Goal: Task Accomplishment & Management: Manage account settings

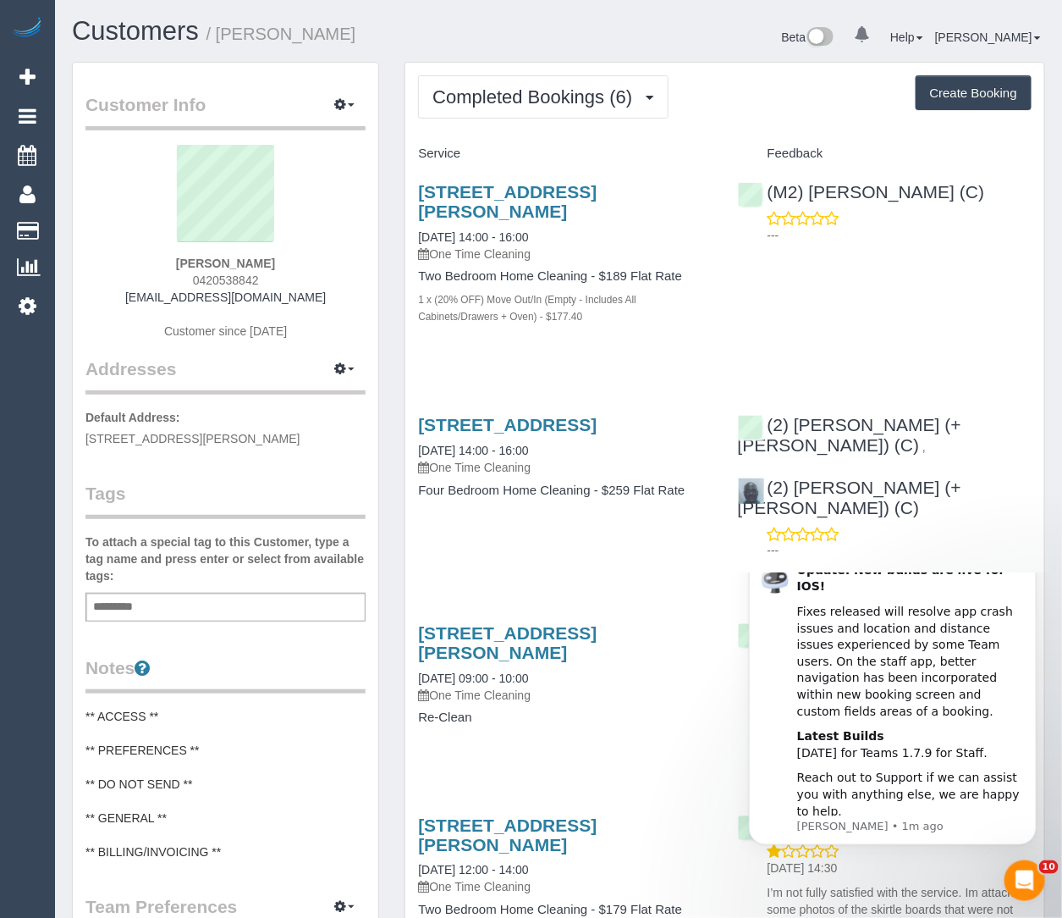
click at [458, 202] on h3 "45 Haig St, 601, Southbank, VIC 3006" at bounding box center [565, 201] width 294 height 39
click at [458, 195] on link "45 Haig St, 601, Southbank, VIC 3006" at bounding box center [507, 201] width 179 height 39
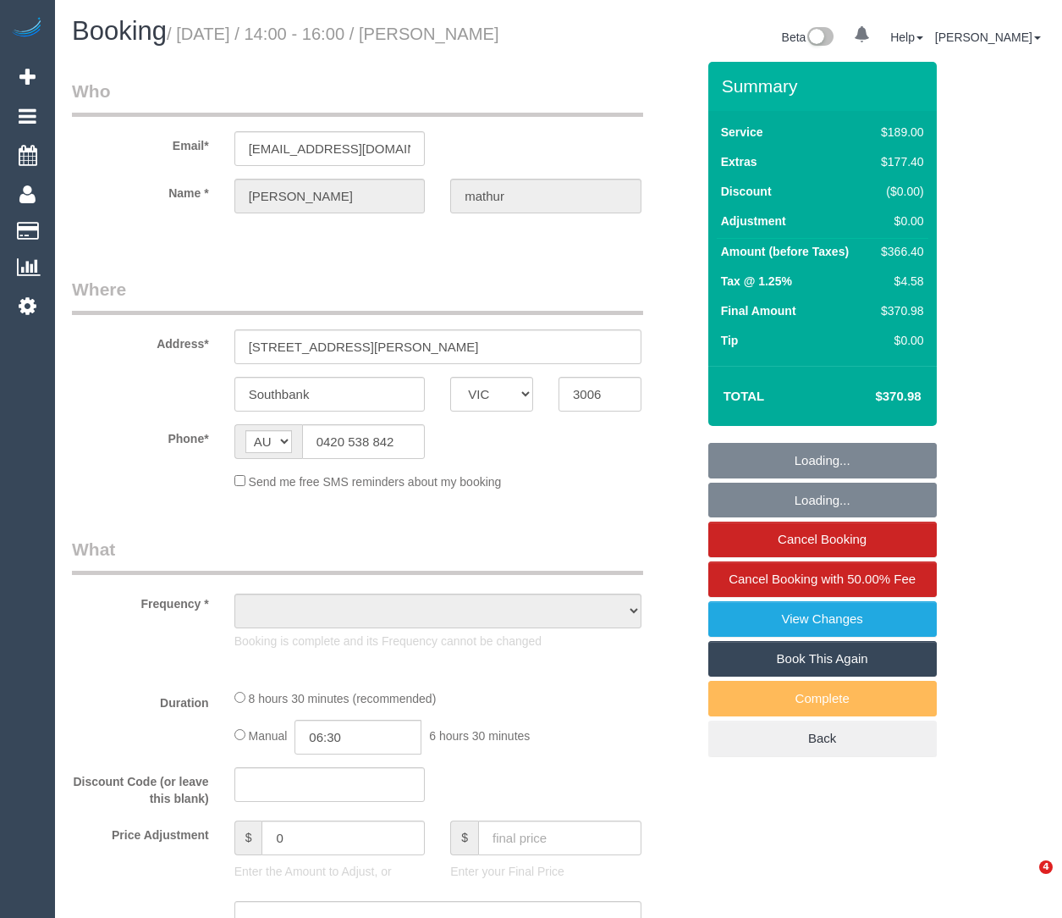
select select "VIC"
select select "string:stripe-pm_1RxfOx2GScqysDRVXNCzjD9T"
select select "number:28"
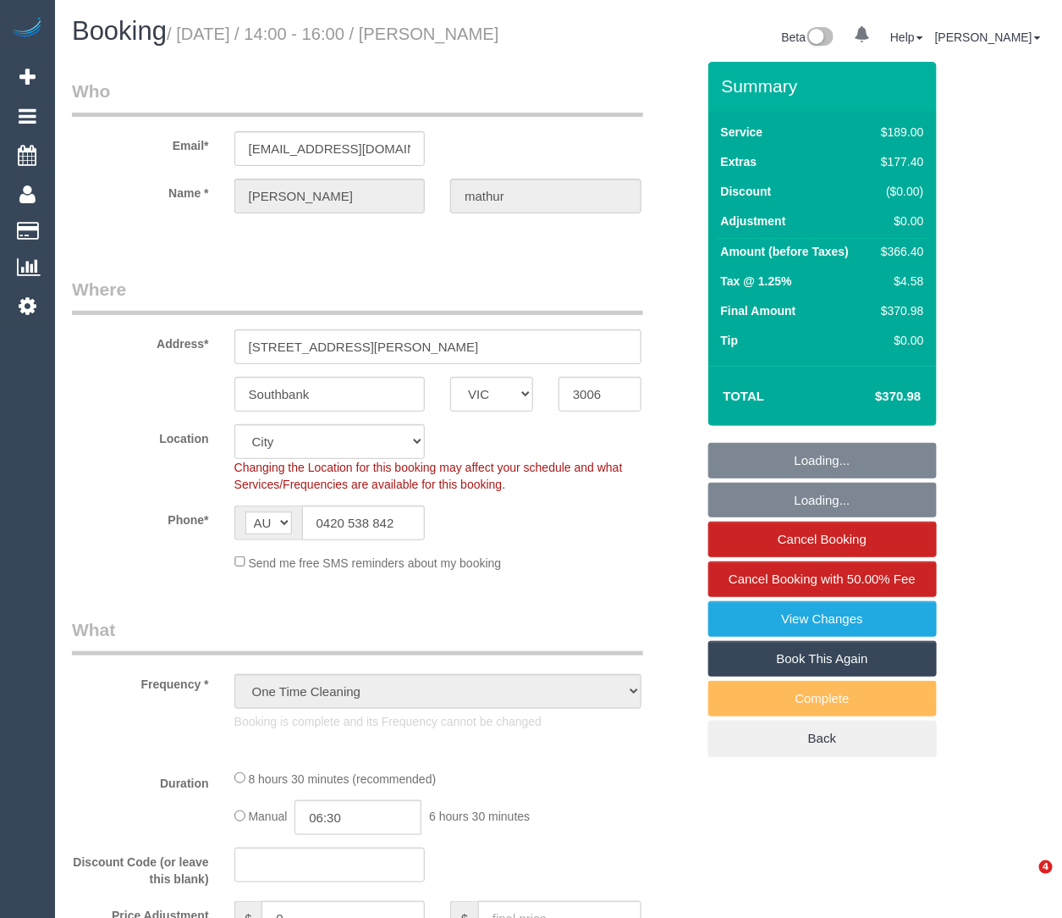
select select "object:1224"
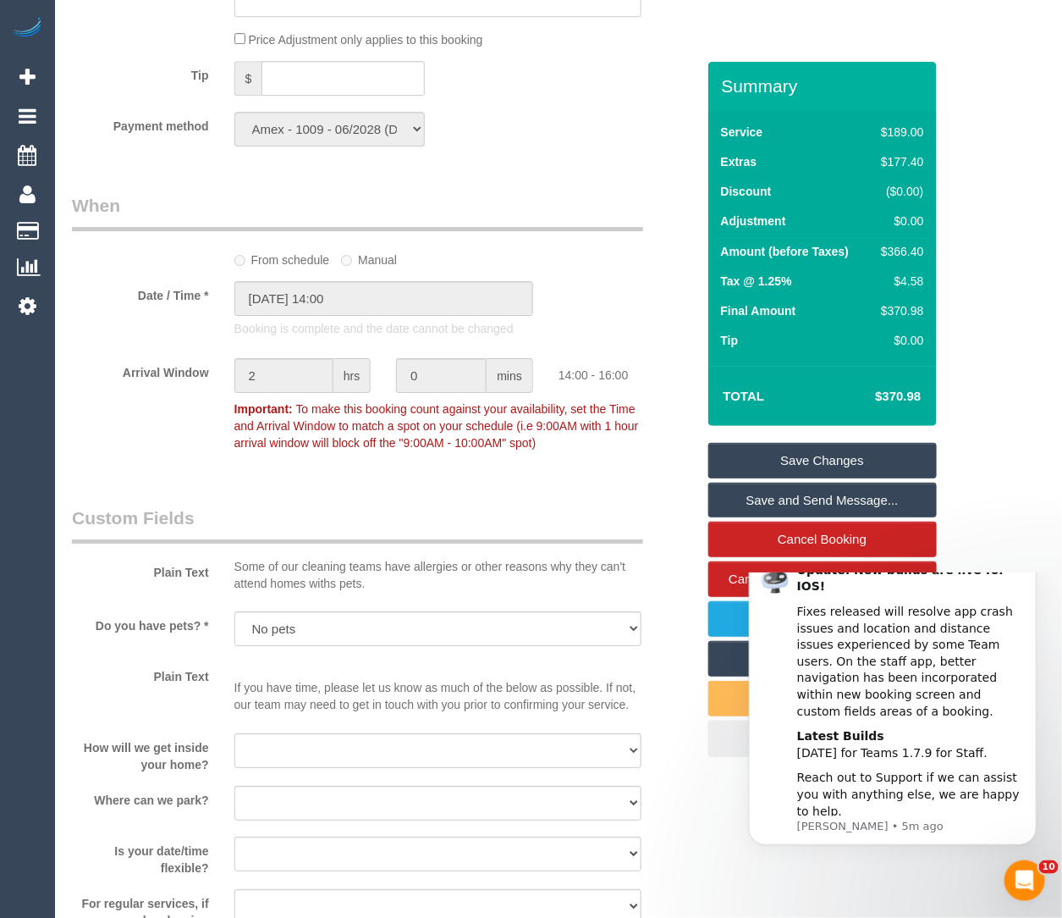
scroll to position [1763, 0]
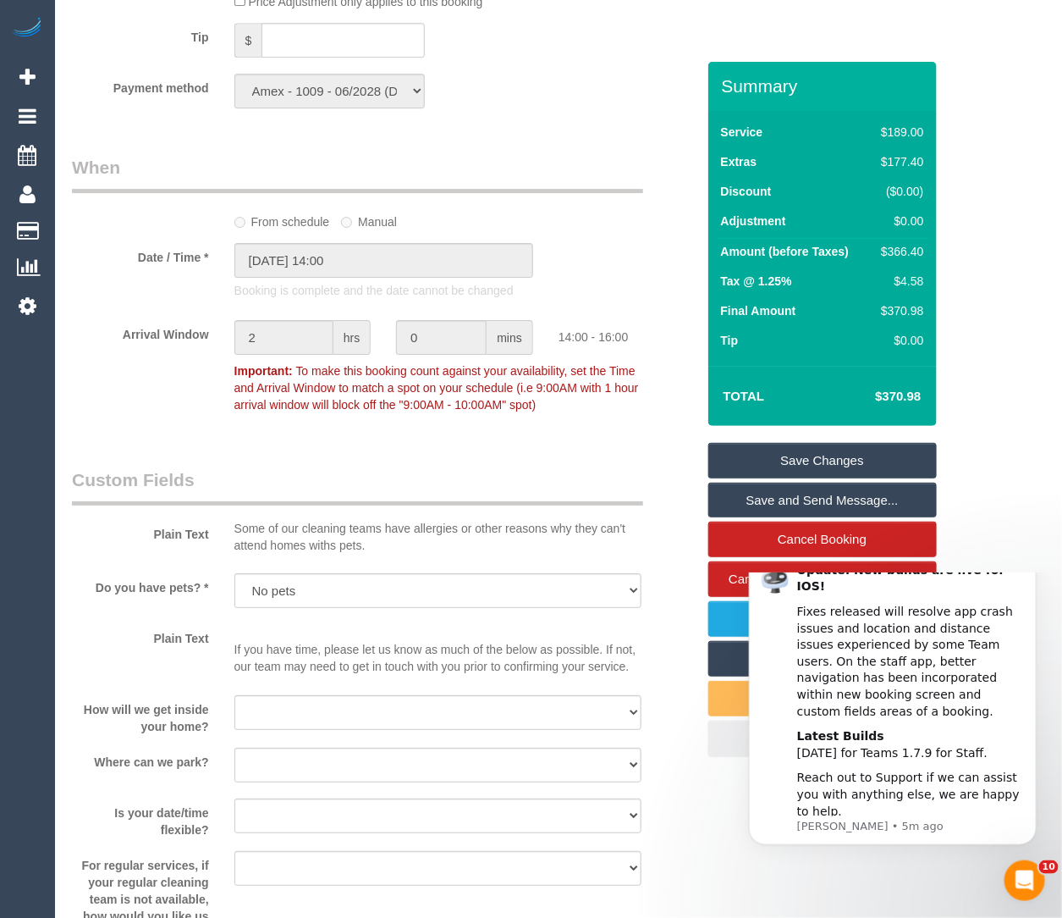
click at [560, 149] on div "Who Email* chaarvimathur04@gmail.com Name * chaarvi mathur Where Address* 45 Ha…" at bounding box center [383, 173] width 649 height 3748
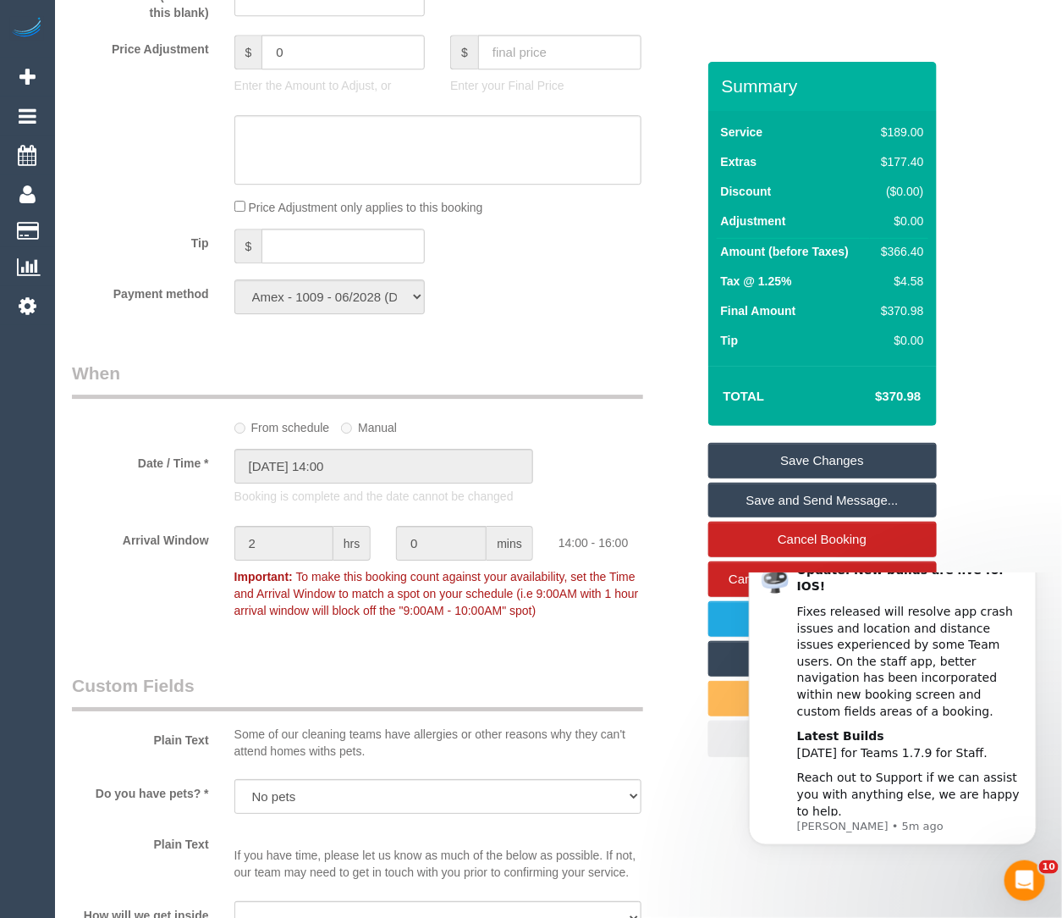
scroll to position [1542, 0]
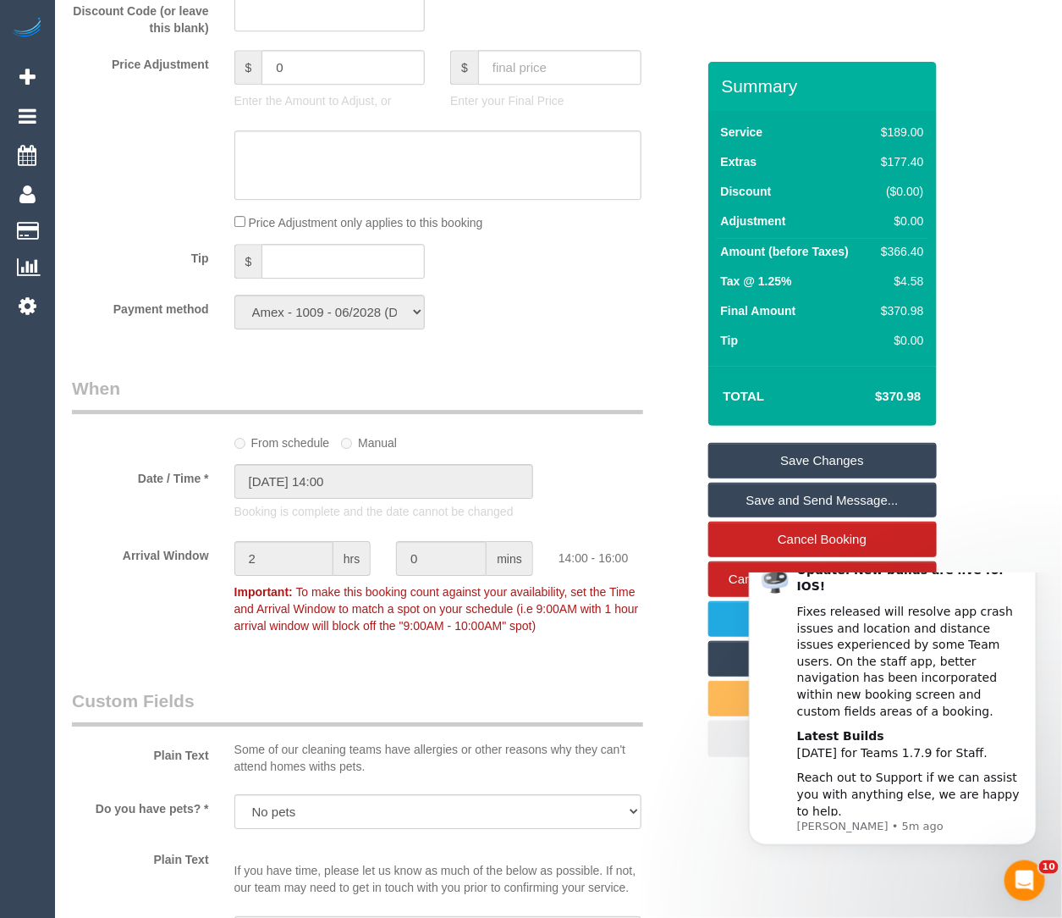
click at [518, 388] on div "Who Email* chaarvimathur04@gmail.com Name * chaarvi mathur Where Address* 45 Ha…" at bounding box center [383, 394] width 649 height 3748
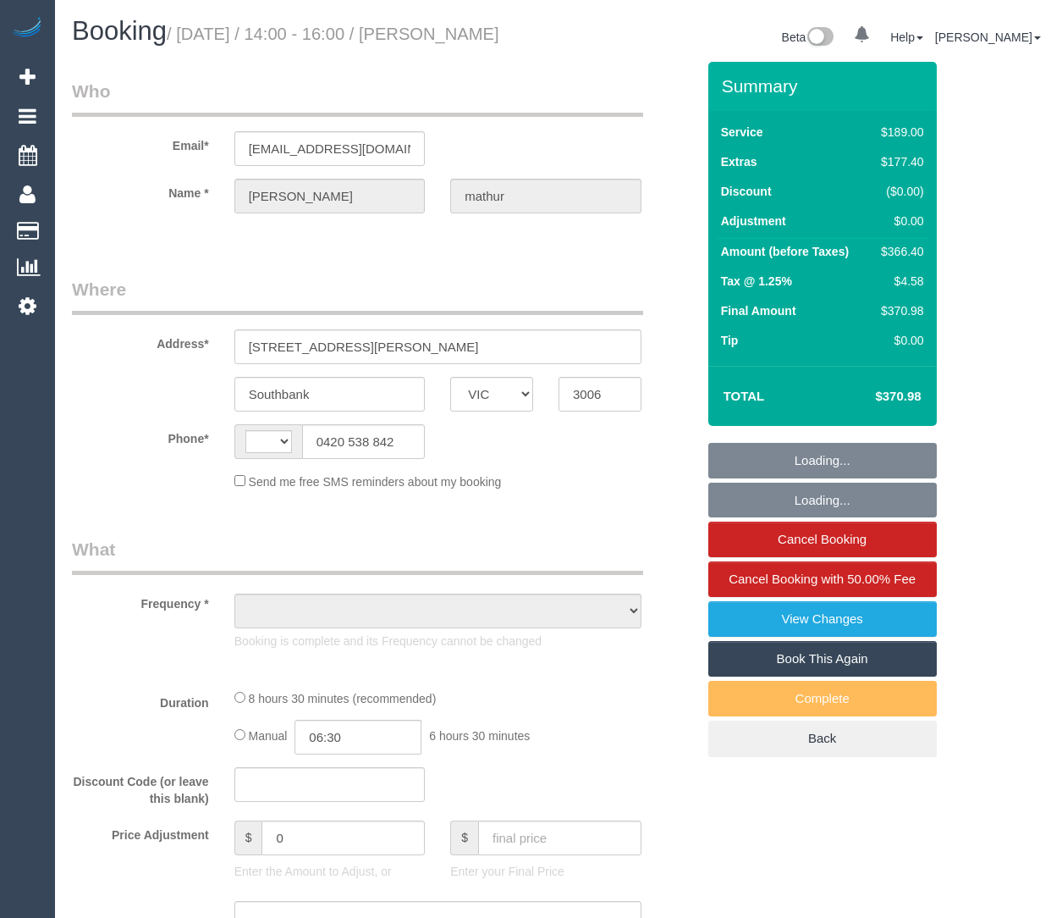
select select "VIC"
select select "object:290"
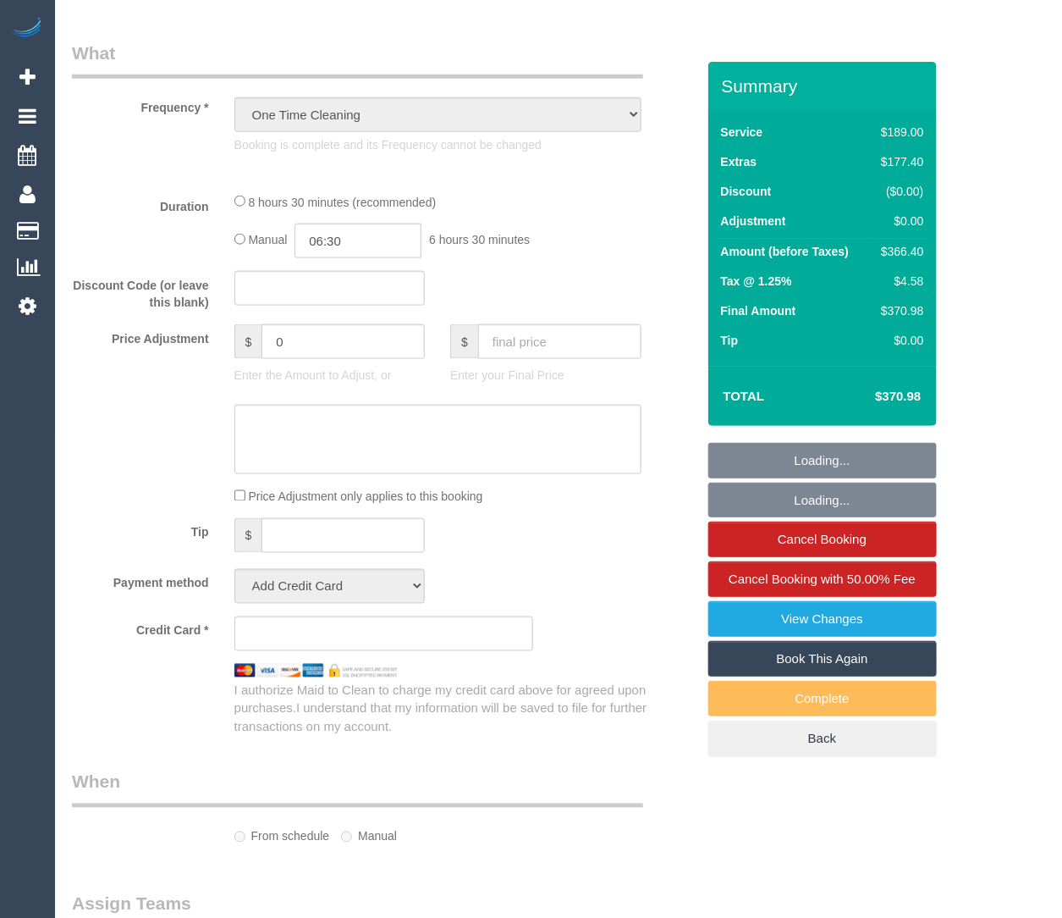
select select "string:stripe-pm_1RxfOx2GScqysDRVXNCzjD9T"
select select "number:28"
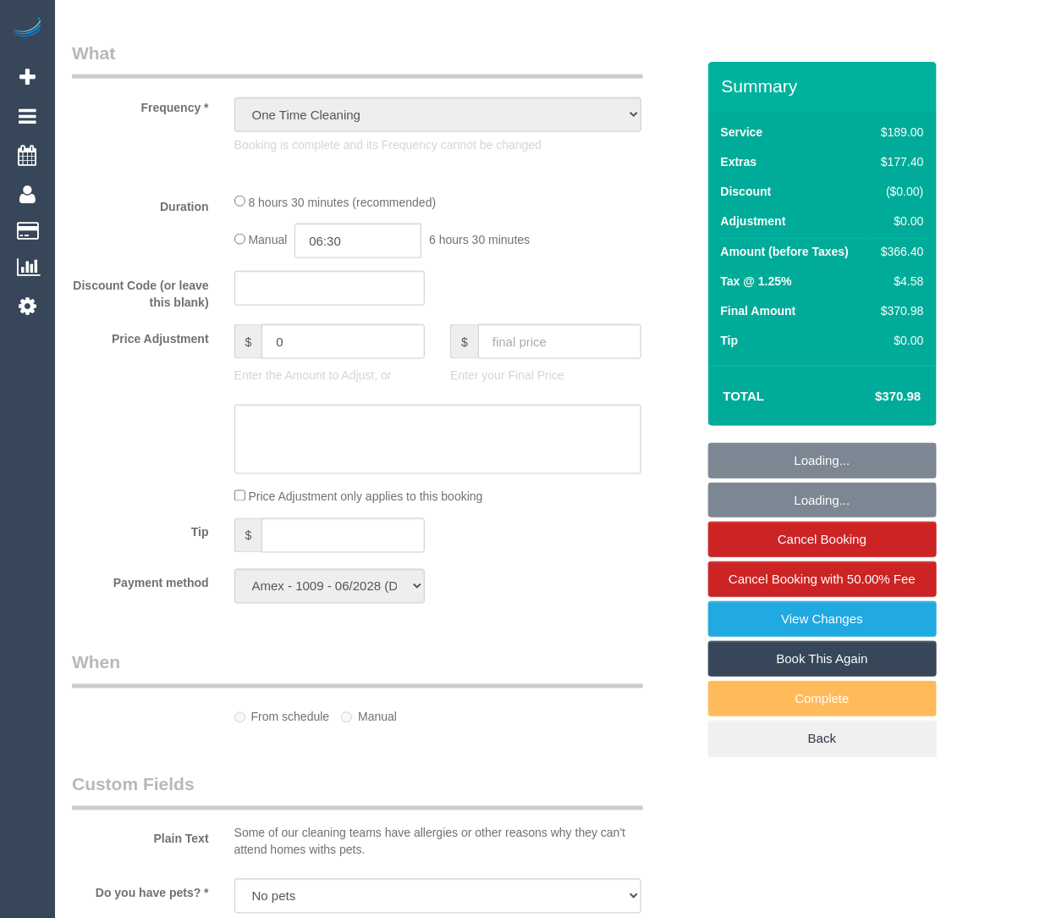
select select "object:717"
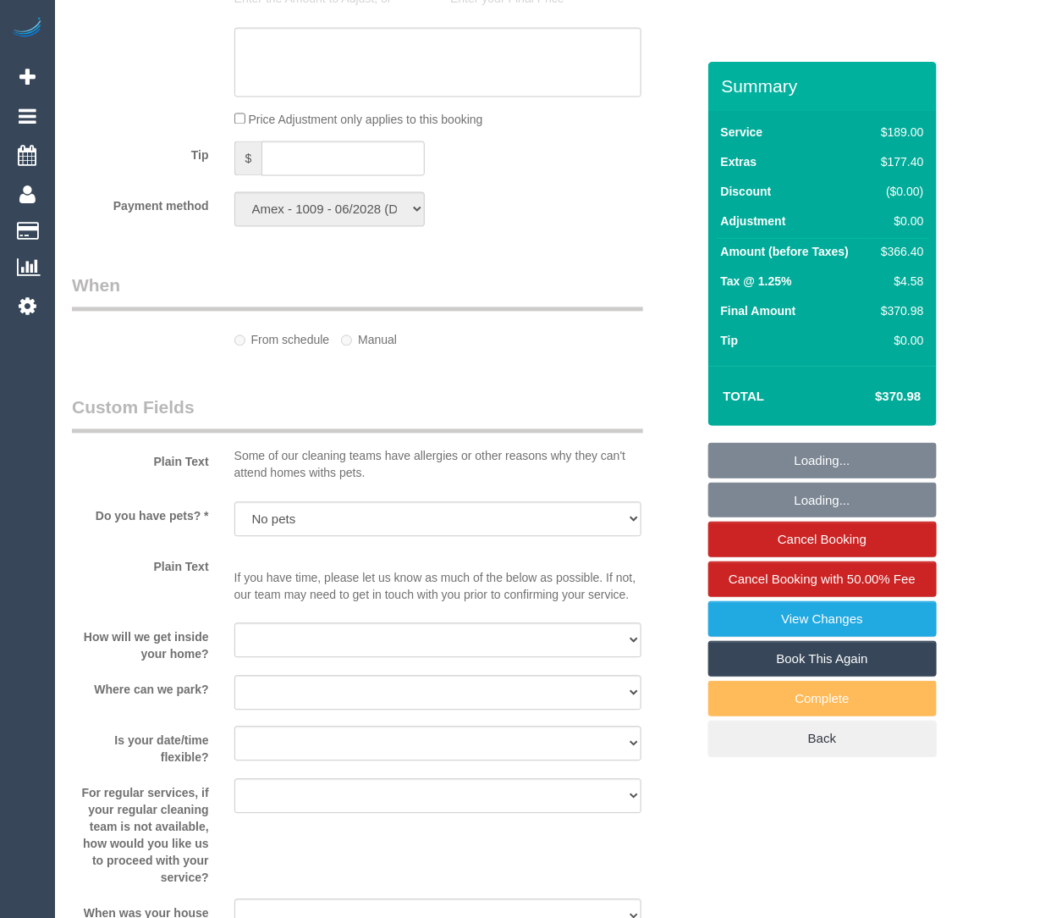
select select "string:AU"
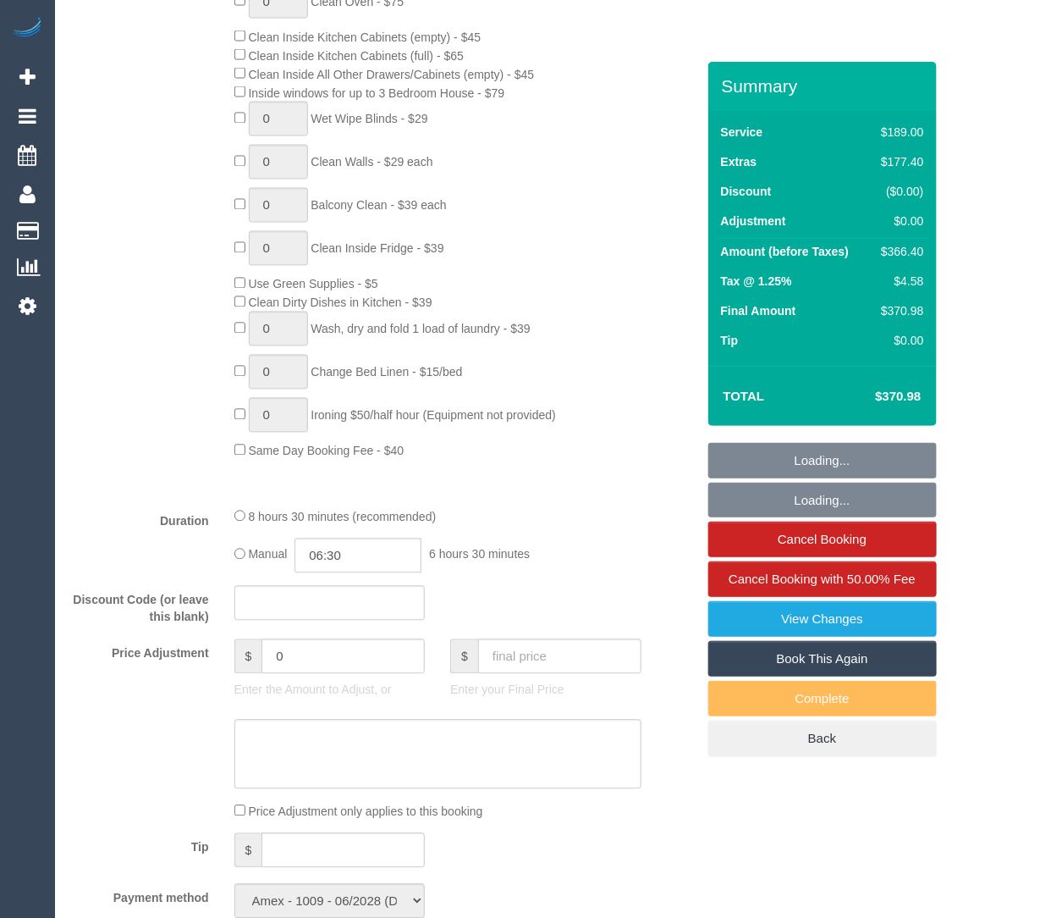
scroll to position [1645, 0]
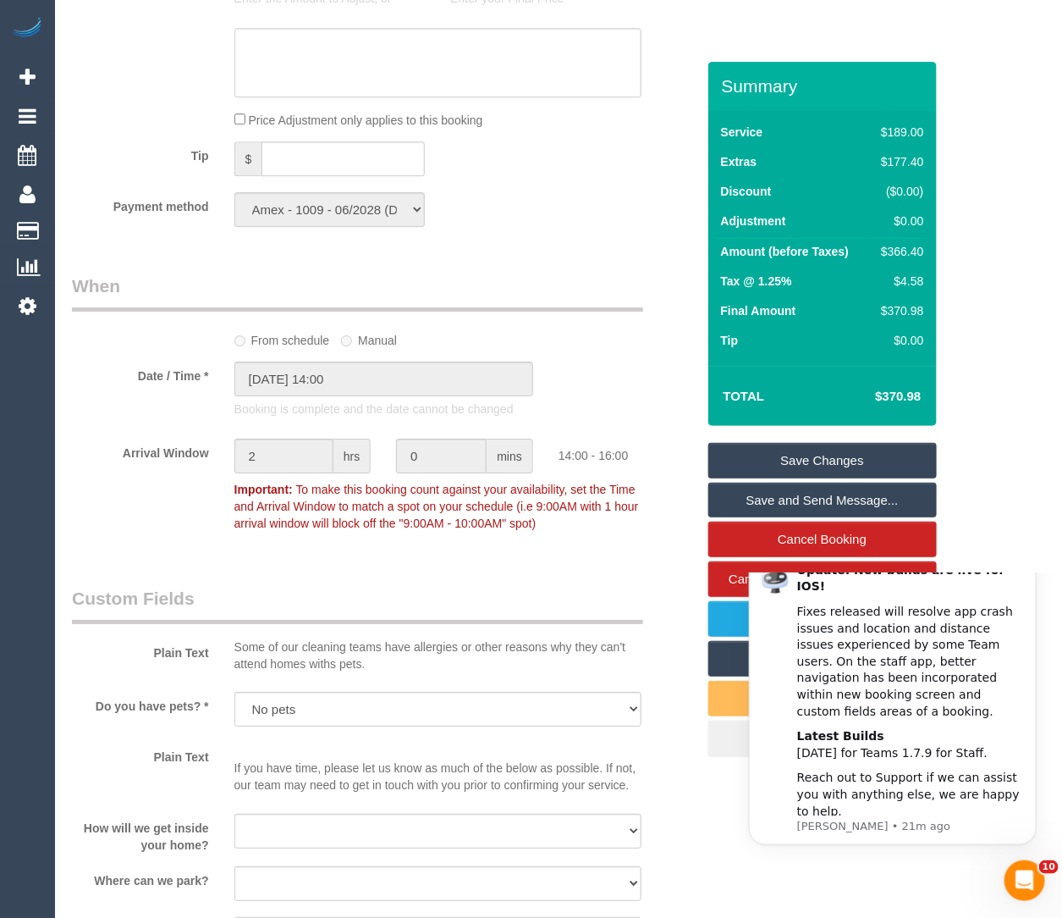
scroll to position [0, 0]
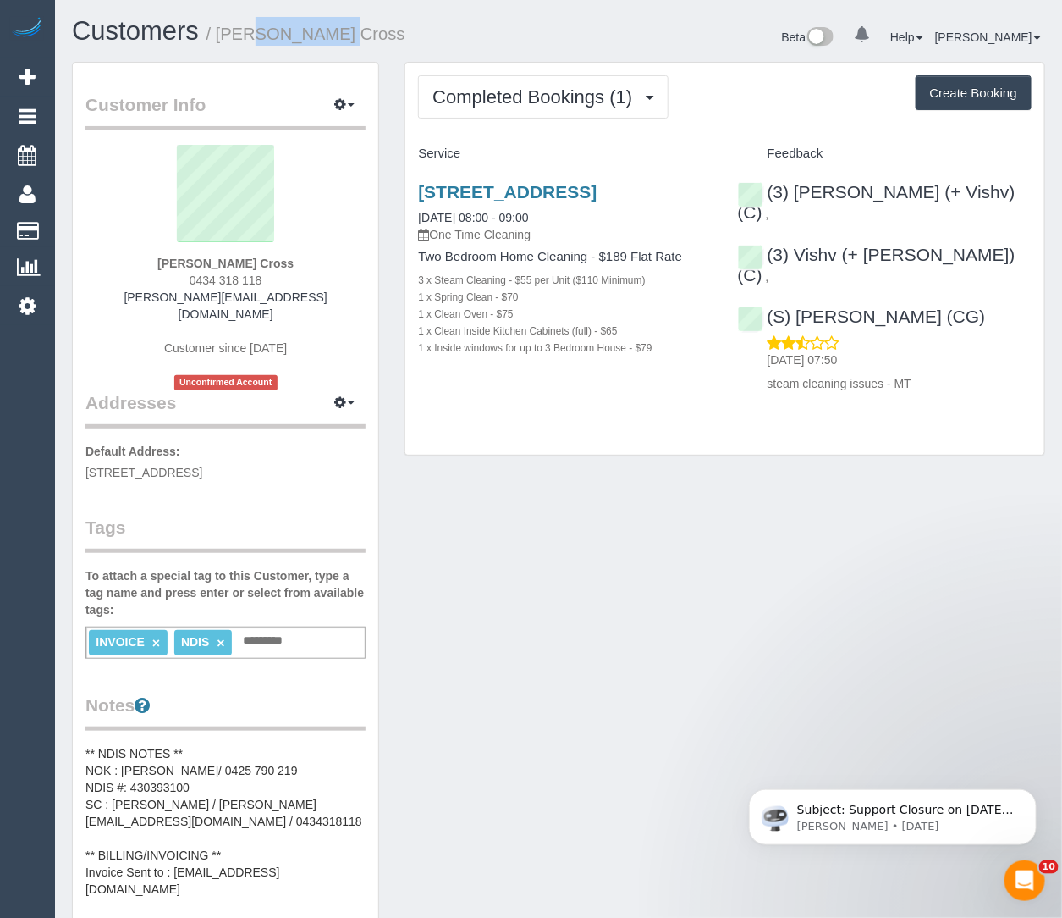
drag, startPoint x: 323, startPoint y: 40, endPoint x: 228, endPoint y: 30, distance: 95.3
click at [228, 30] on h1 "Customers / Kane Cross" at bounding box center [309, 31] width 474 height 29
copy small "Kane Cross"
click at [532, 201] on link "5/787 Burwood Road, Hawthorn East, VIC 3123" at bounding box center [507, 191] width 179 height 19
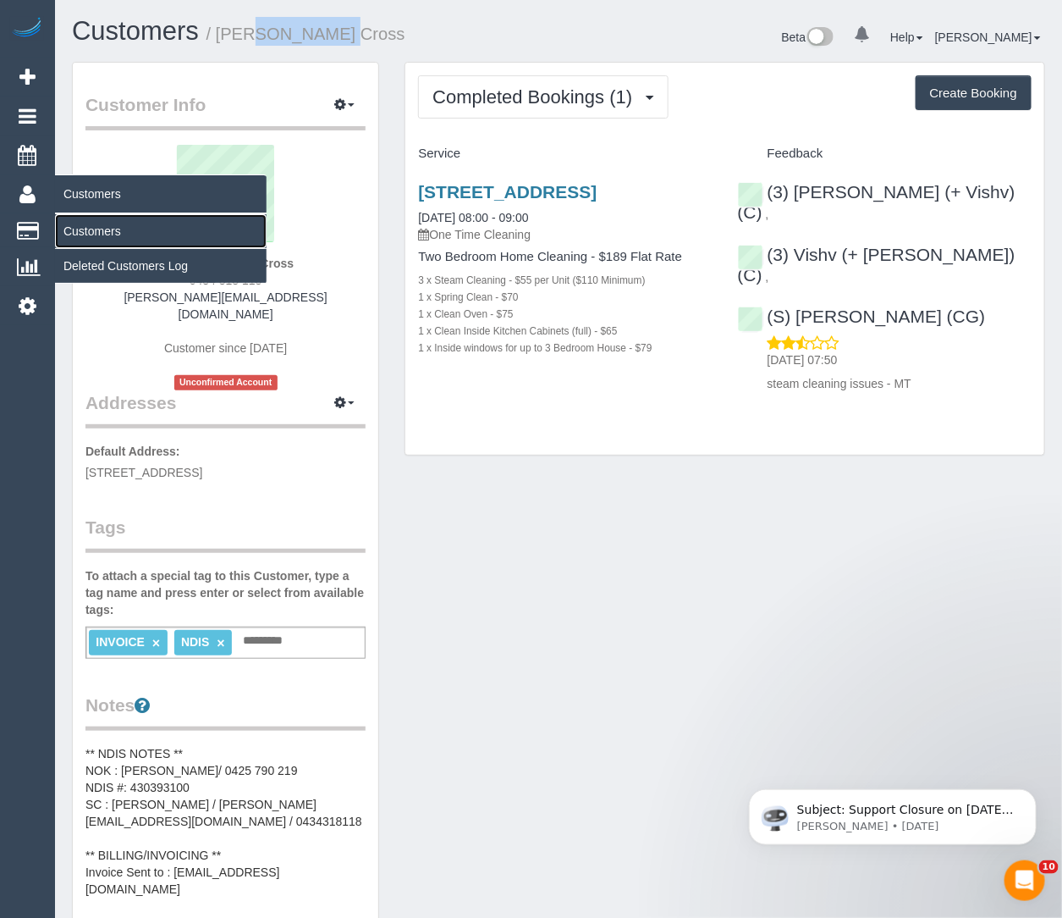
click at [72, 215] on link "Customers" at bounding box center [161, 231] width 212 height 34
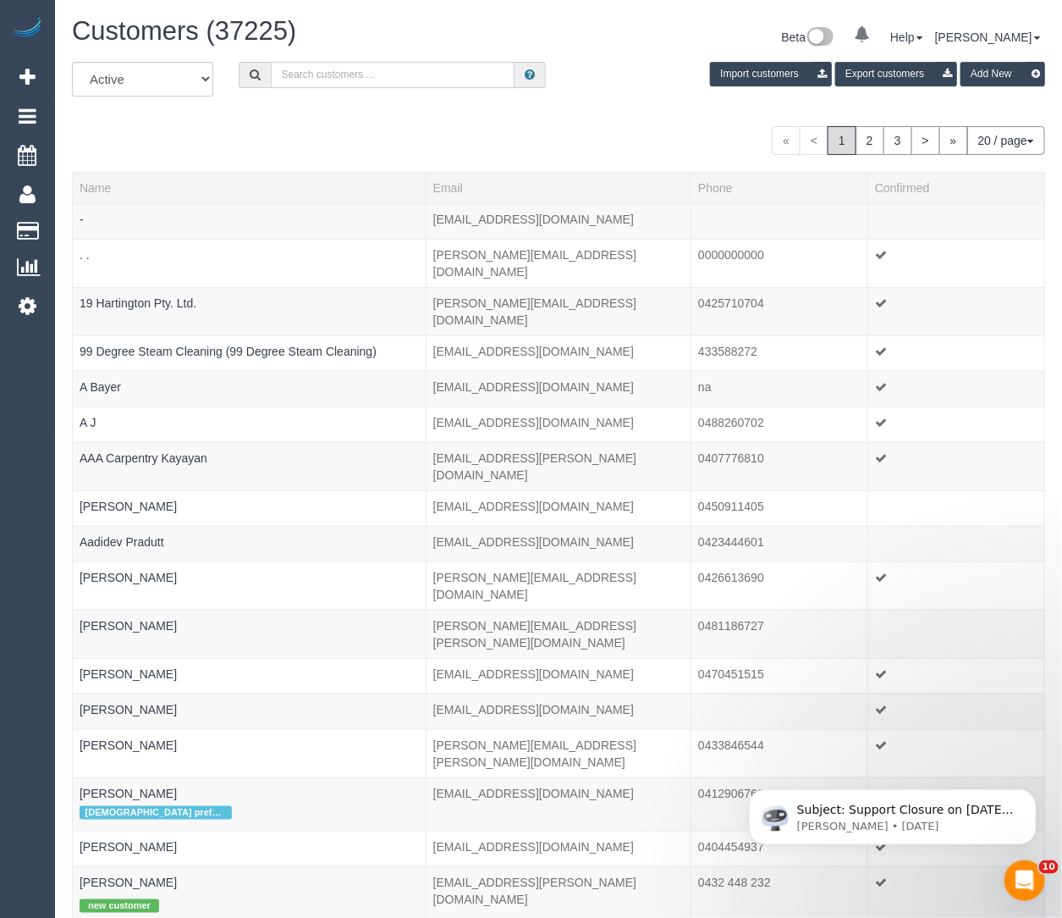
click at [309, 75] on input "text" at bounding box center [393, 75] width 244 height 26
paste input "Ian Watts"
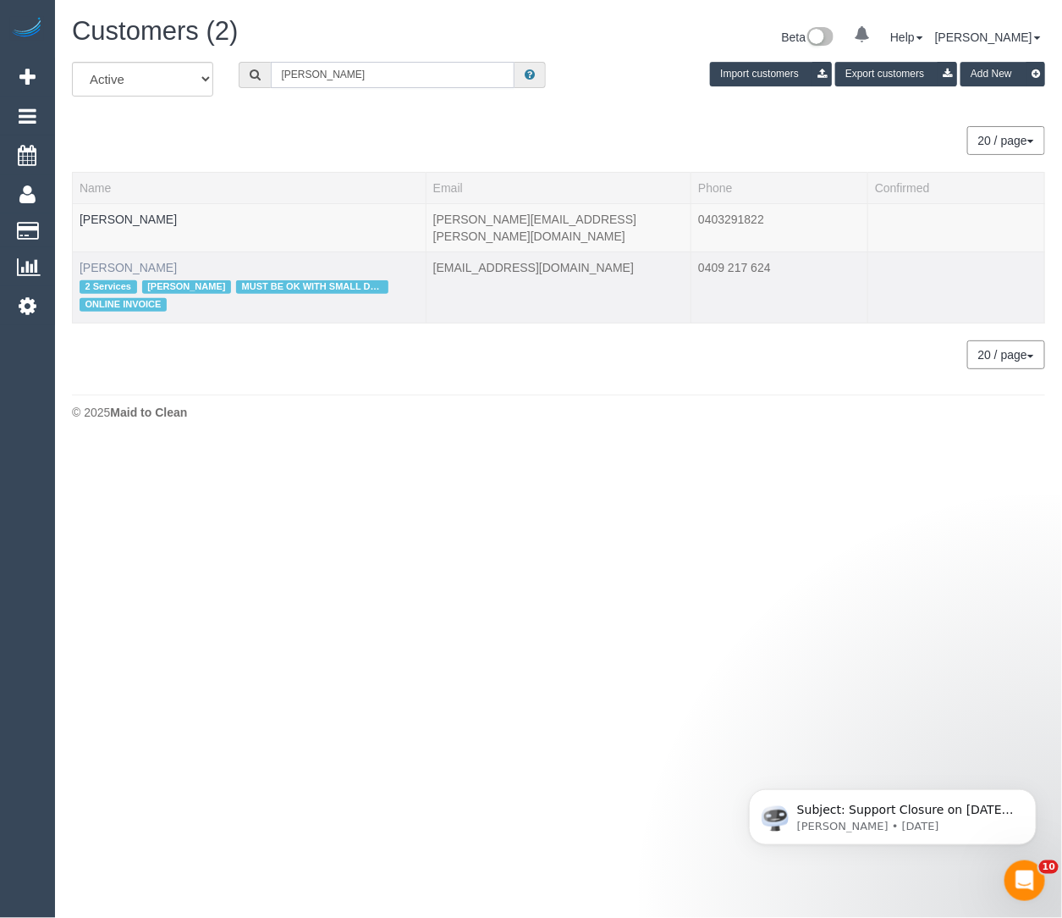
type input "Ian Watts"
click at [109, 261] on link "Ian Watts" at bounding box center [128, 268] width 97 height 14
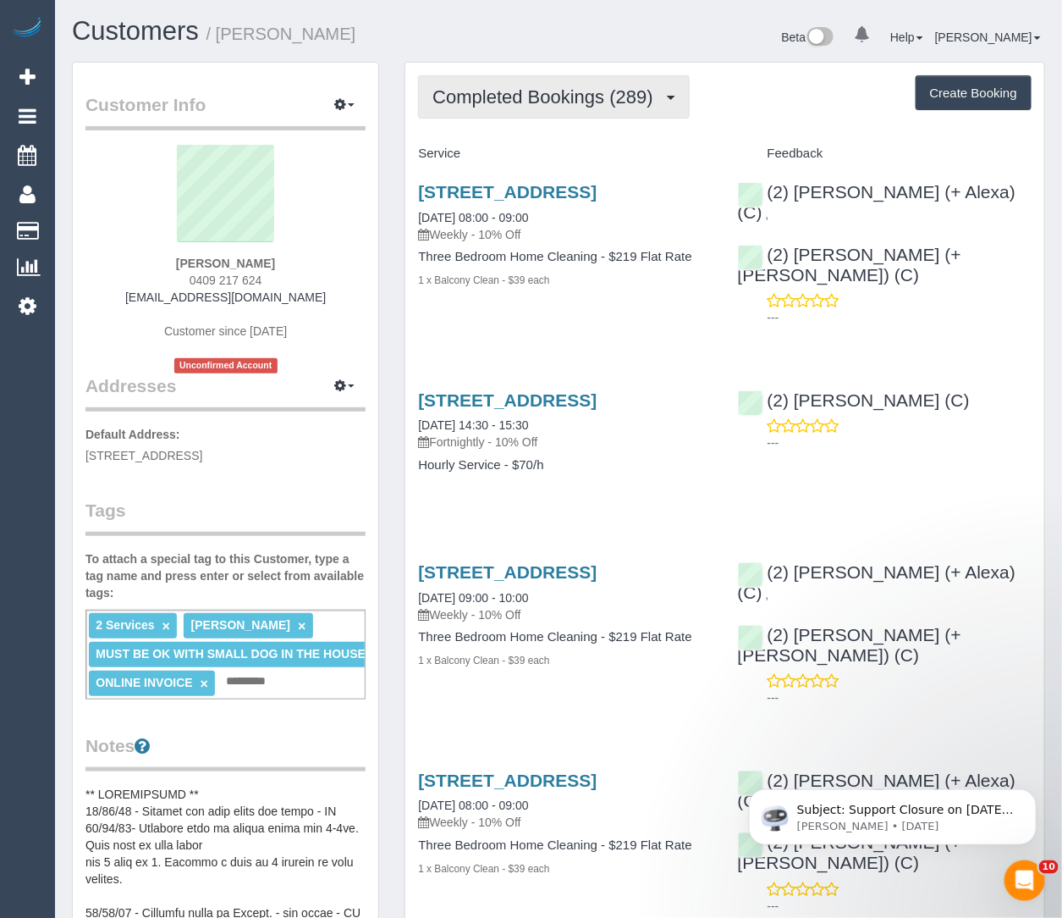
click at [548, 98] on span "Completed Bookings (289)" at bounding box center [547, 96] width 229 height 21
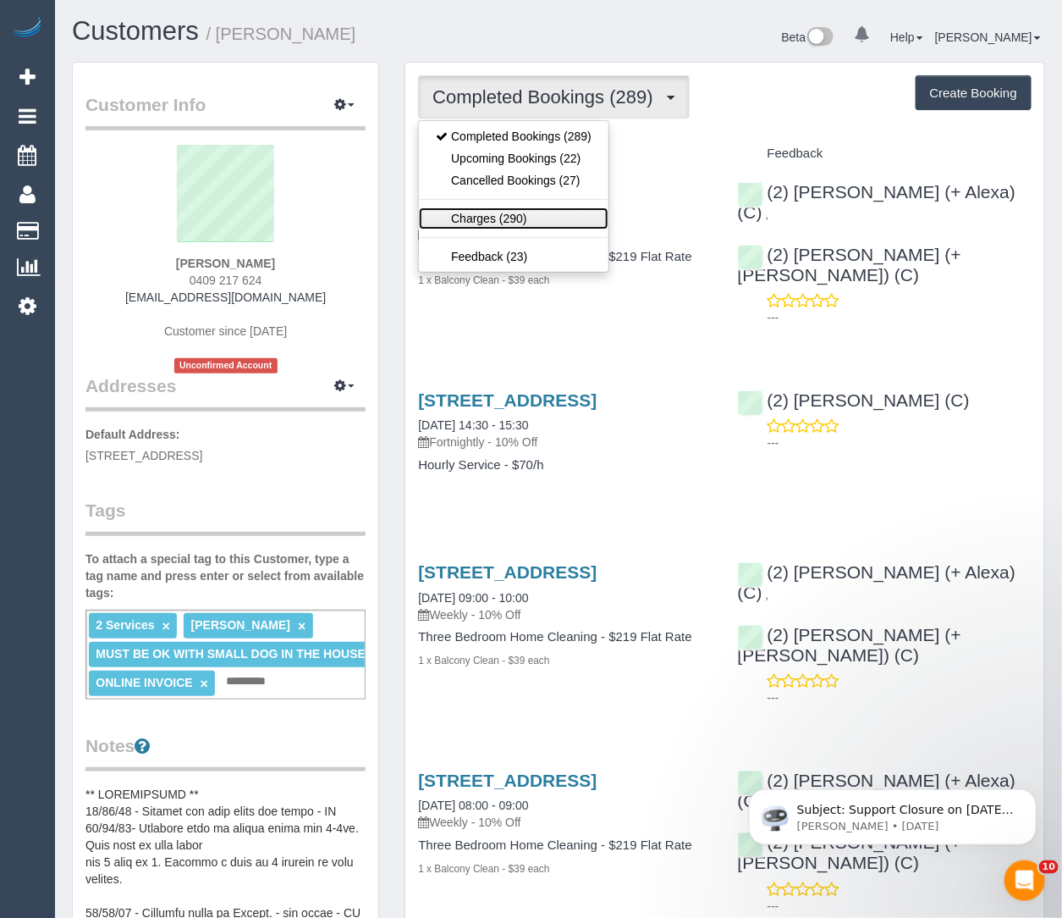
click at [531, 208] on link "Charges (290)" at bounding box center [514, 218] width 190 height 22
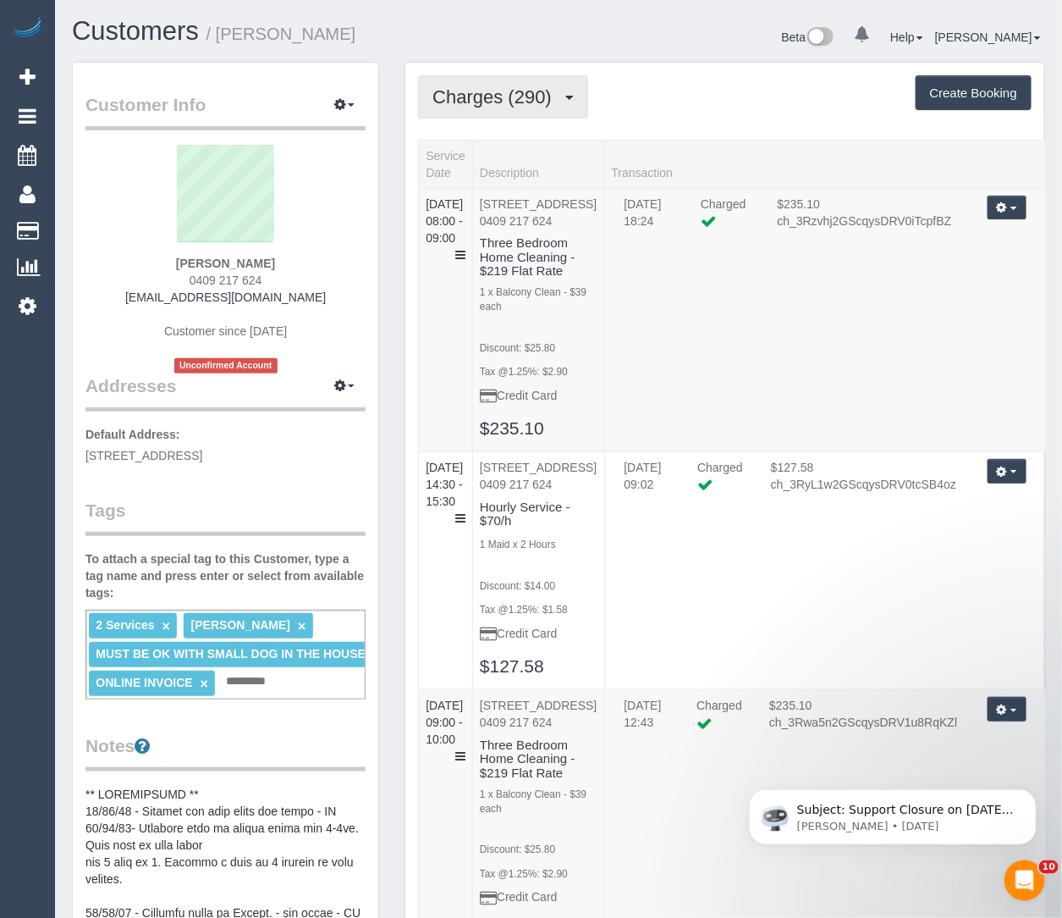
click at [558, 88] on span "Charges (290)" at bounding box center [497, 96] width 128 height 21
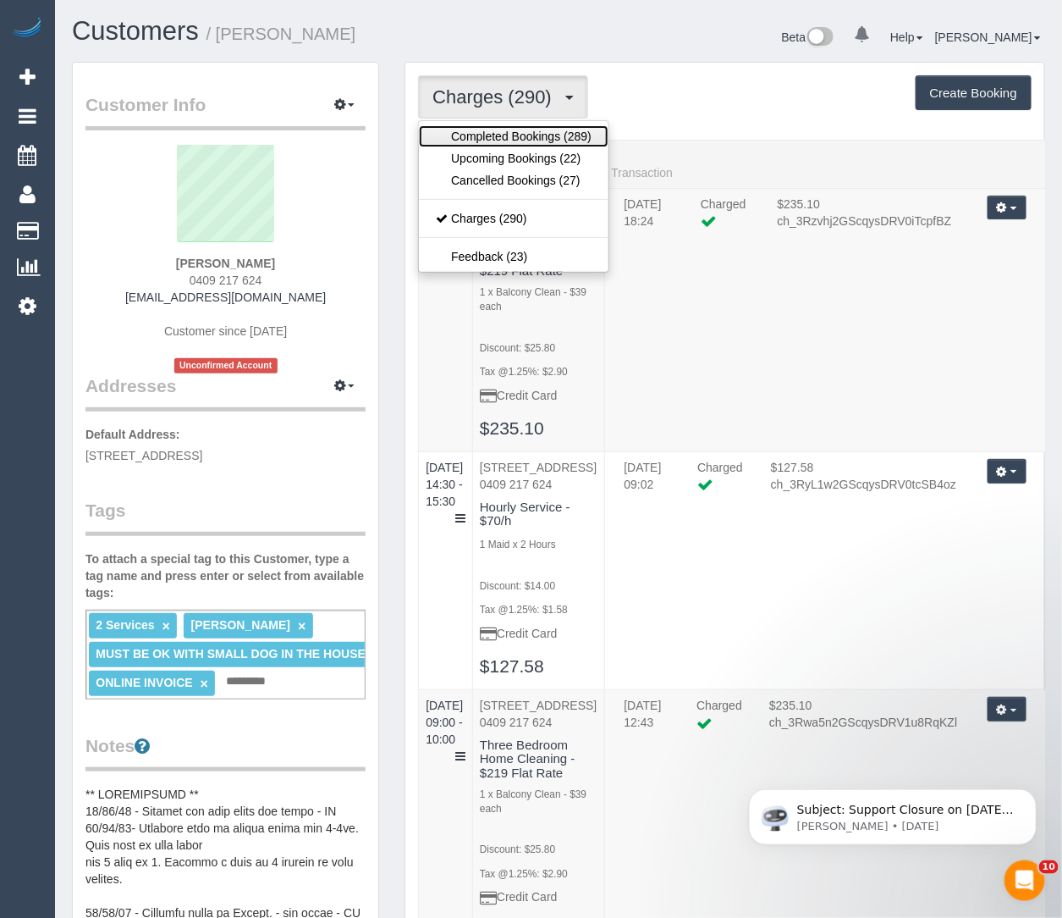
click at [538, 139] on link "Completed Bookings (289)" at bounding box center [514, 136] width 190 height 22
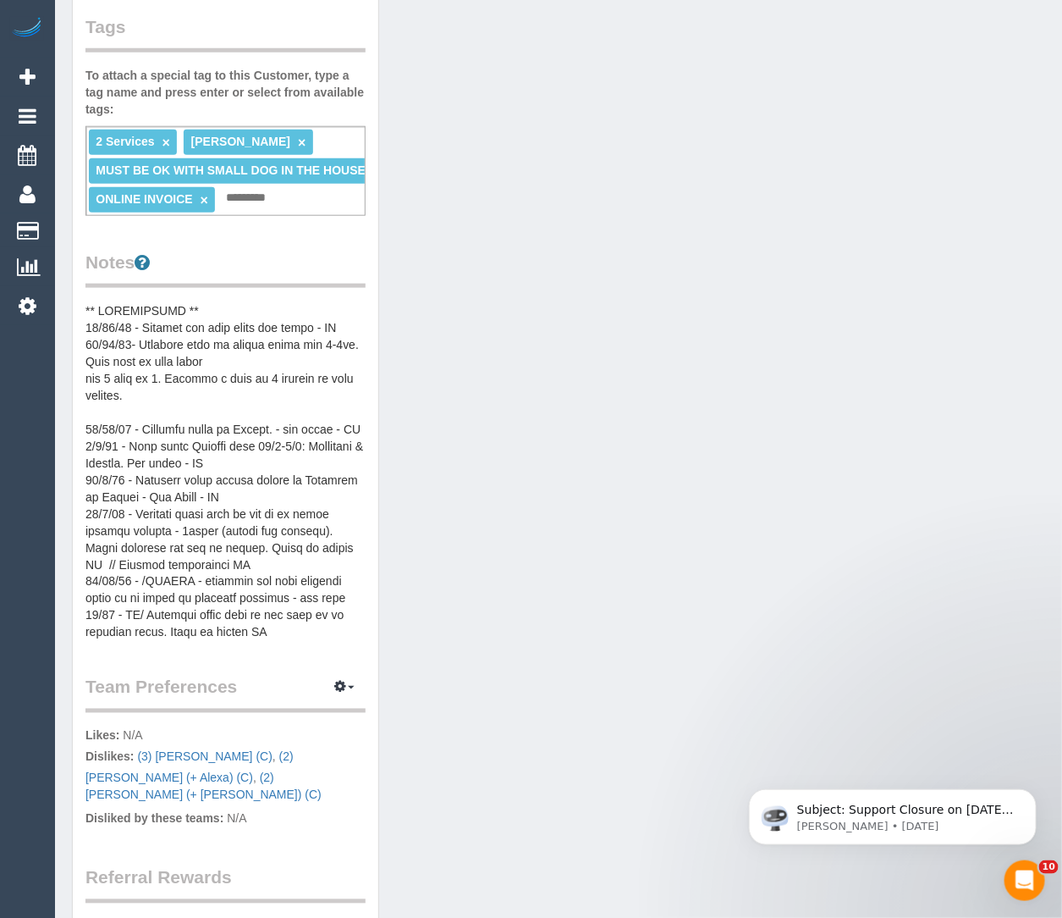
scroll to position [757, 0]
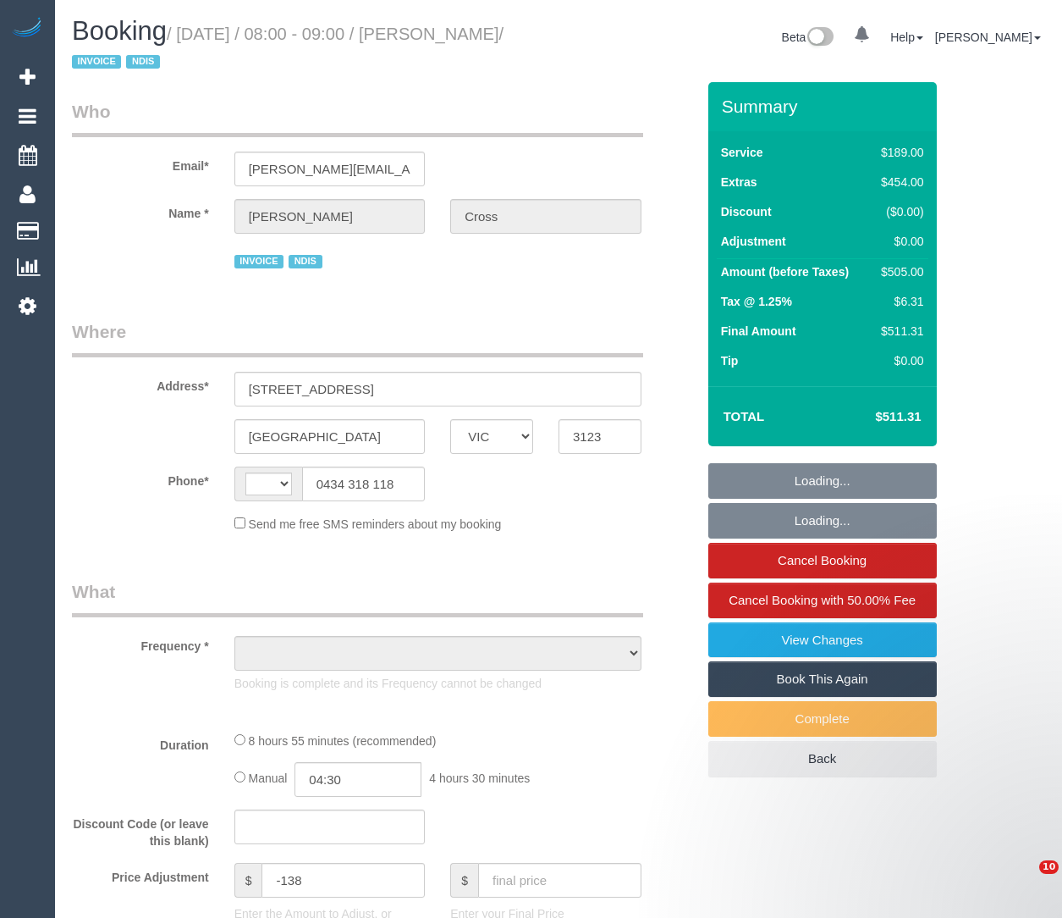
select select "VIC"
select select "string:AU"
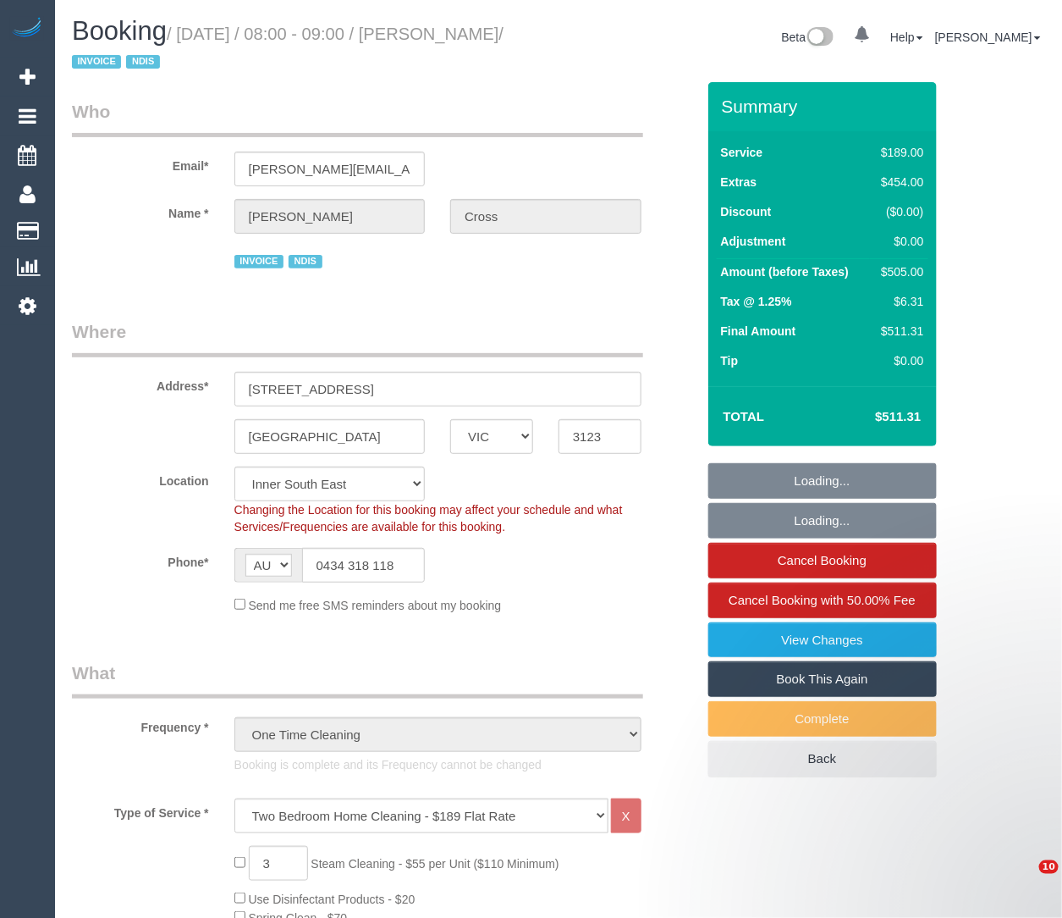
select select "object:684"
select select "number:28"
select select "number:14"
select select "number:19"
select select "number:24"
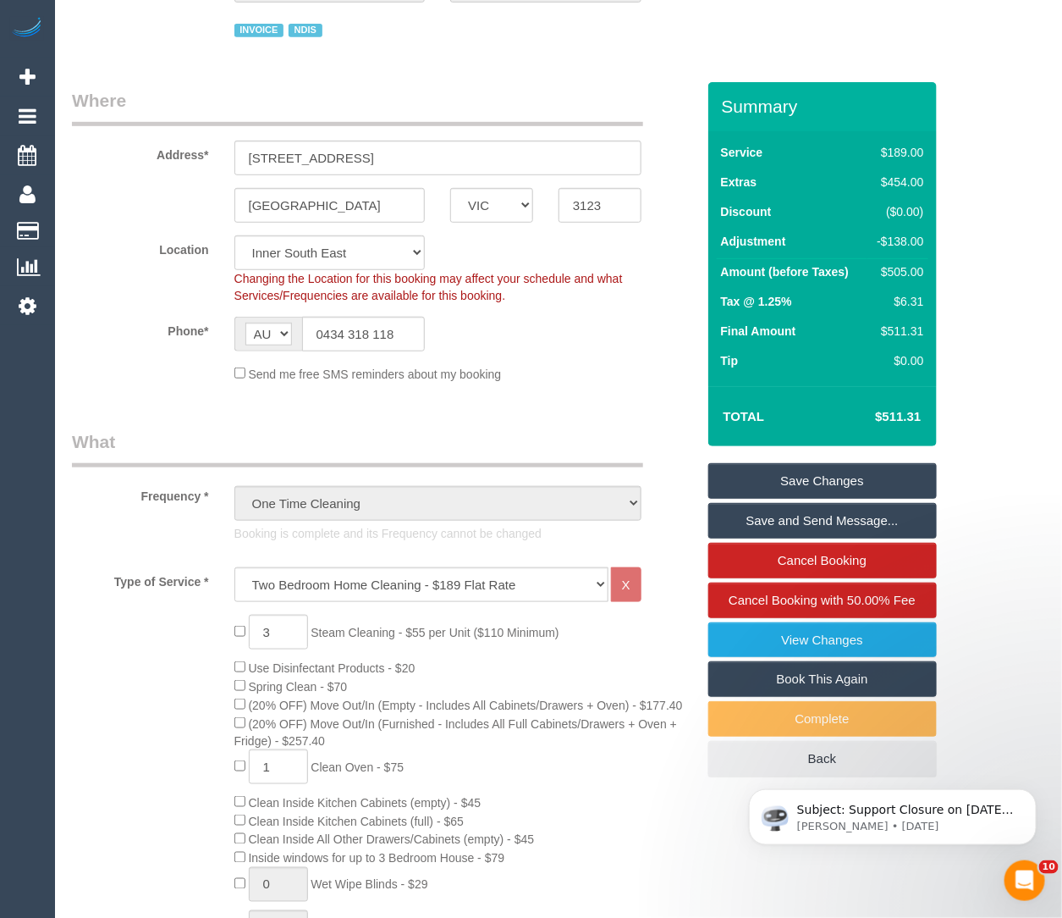
scroll to position [284, 0]
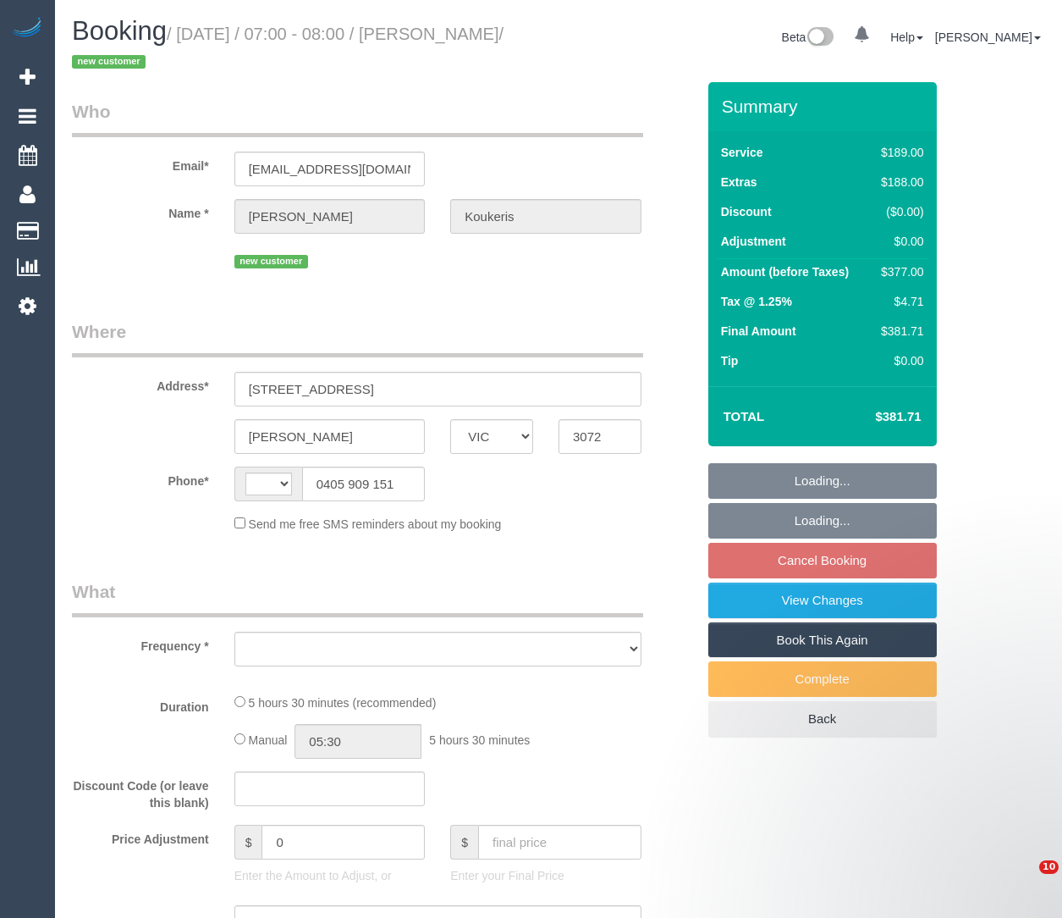
select select "VIC"
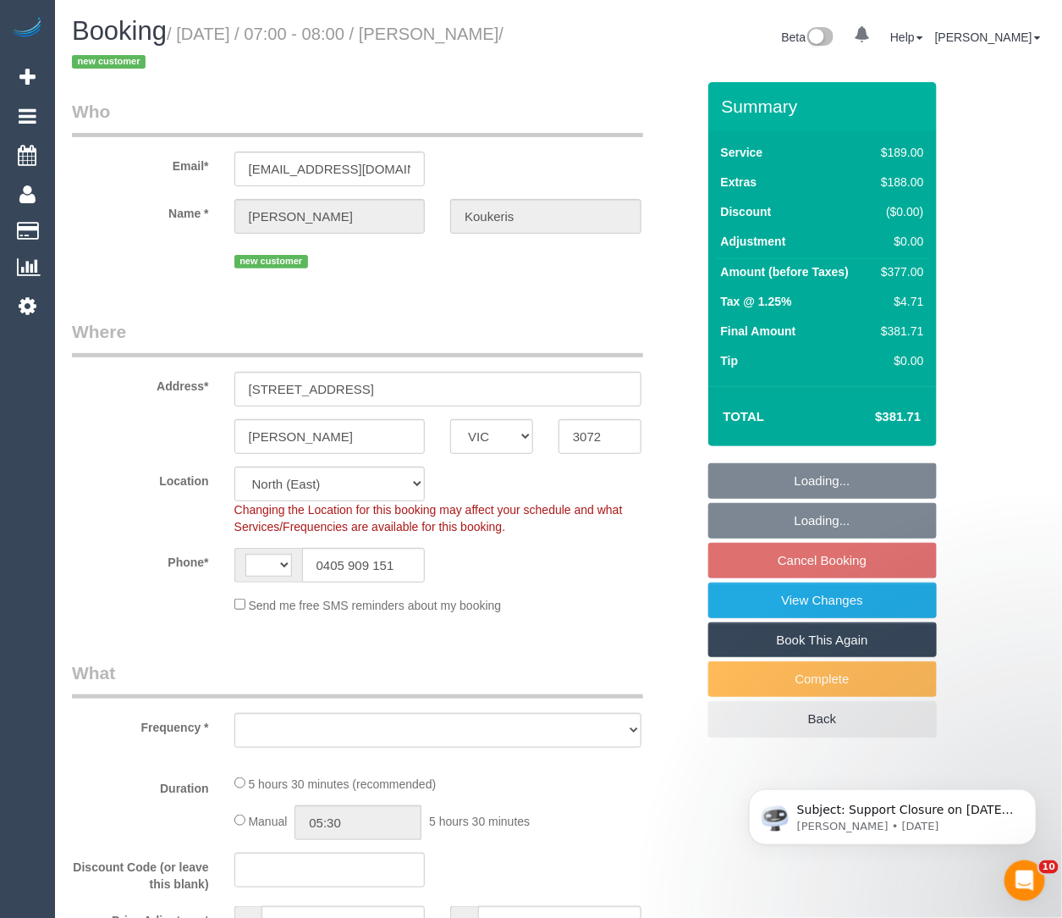
select select "string:AU"
select select "object:639"
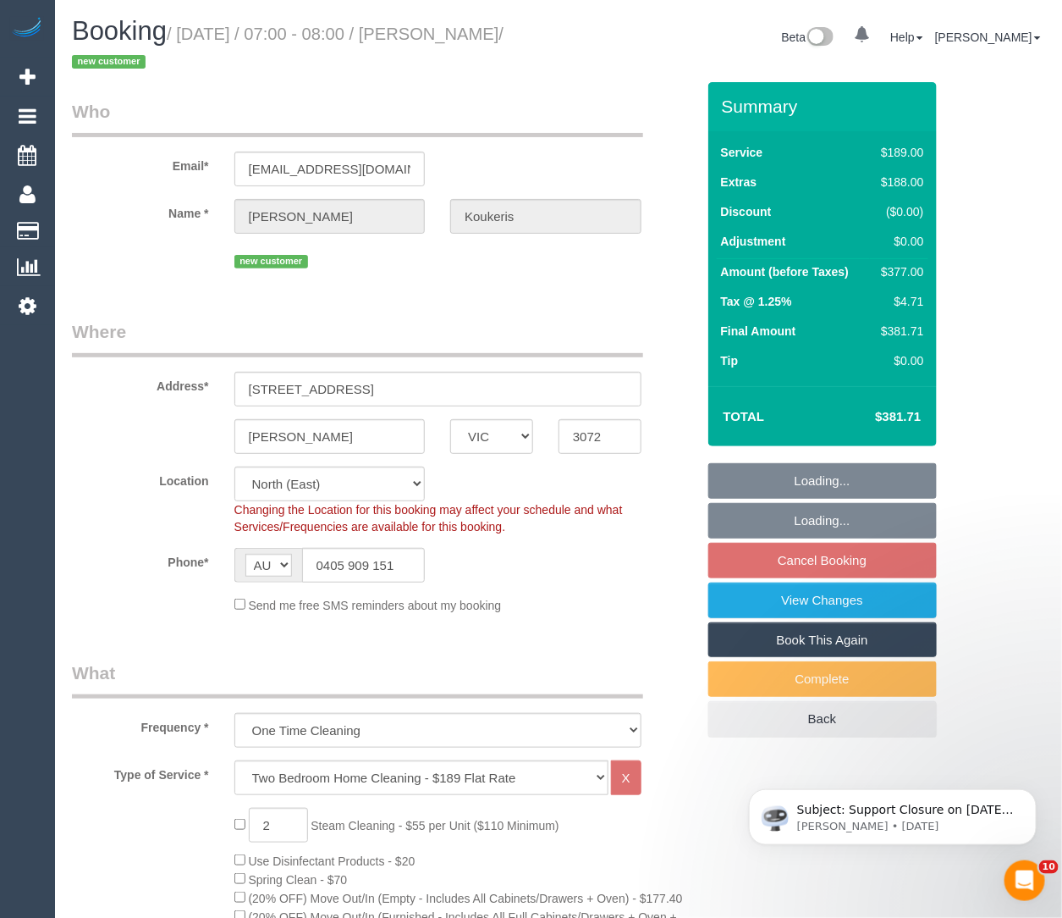
select select "spot1"
select select "number:28"
select select "number:14"
select select "number:19"
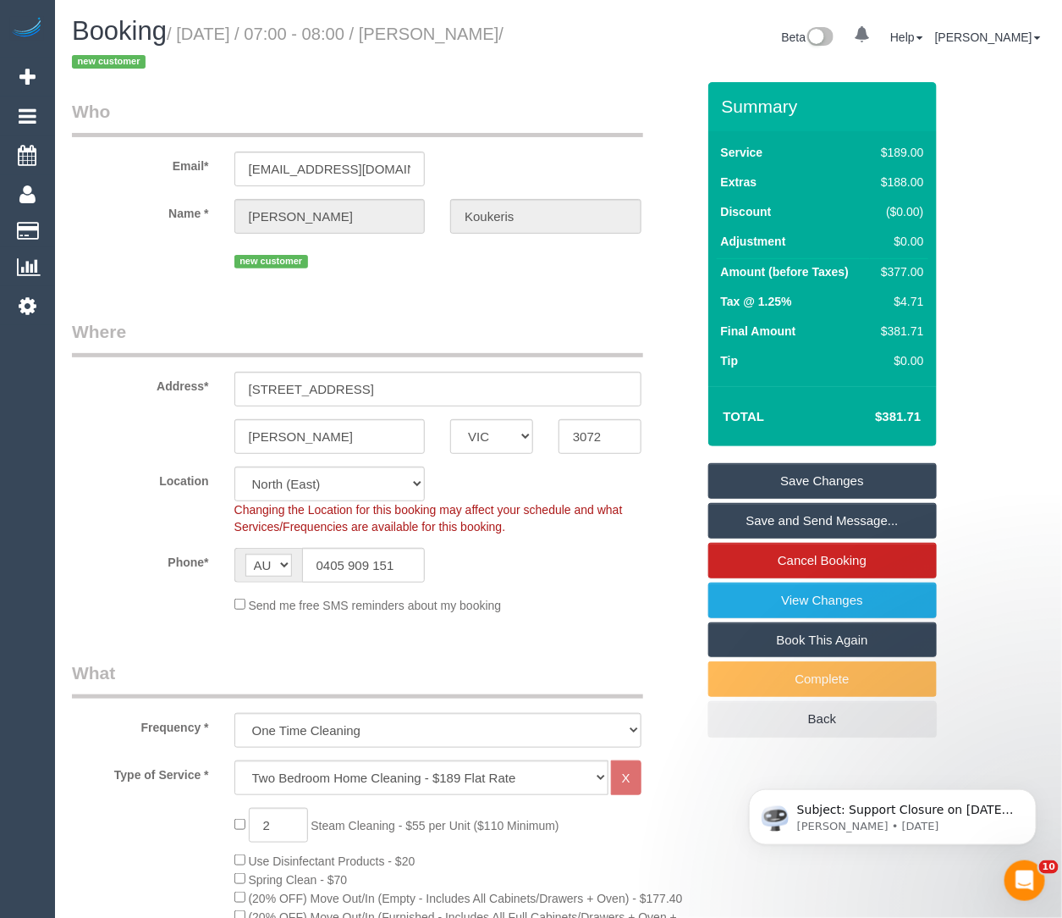
drag, startPoint x: 479, startPoint y: 36, endPoint x: 142, endPoint y: 66, distance: 338.2
click at [142, 66] on small "/ [DATE] / 07:00 - 08:00 / [PERSON_NAME] / new customer" at bounding box center [288, 48] width 432 height 47
copy small "[PERSON_NAME]"
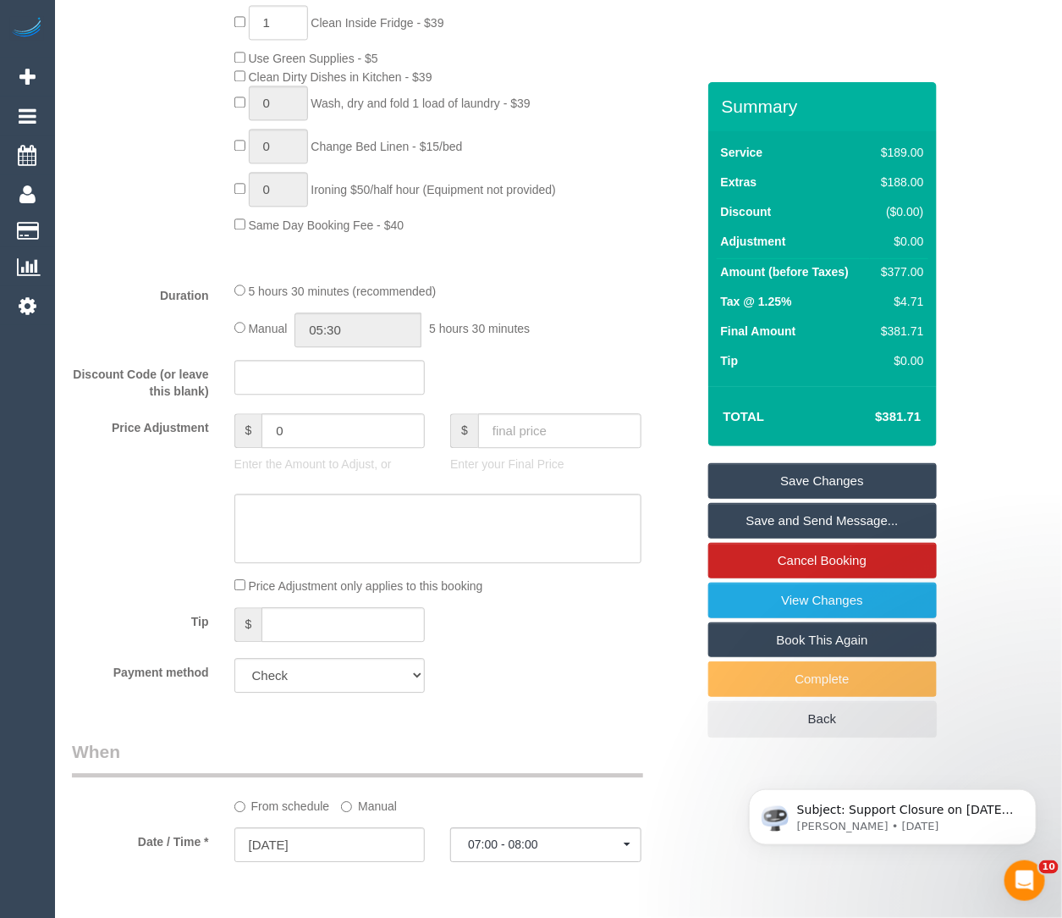
scroll to position [1262, 0]
